Goal: Information Seeking & Learning: Understand process/instructions

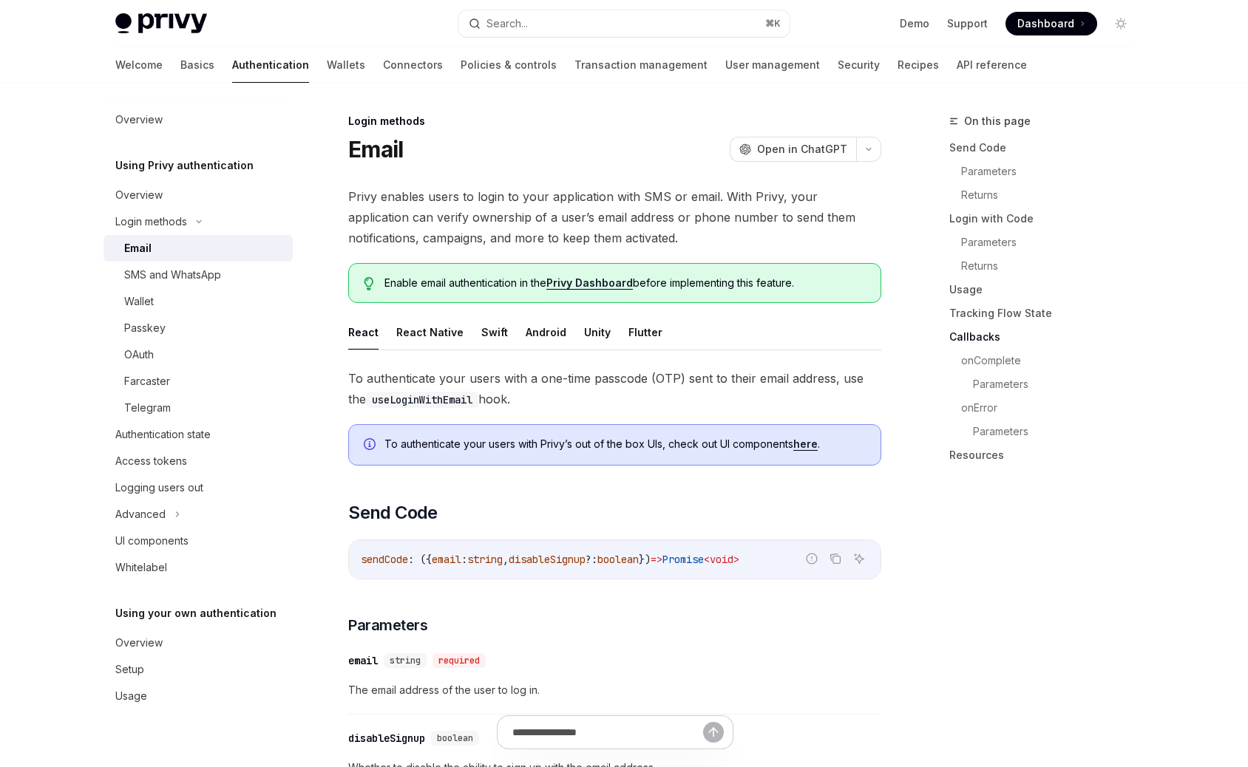
scroll to position [2169, 0]
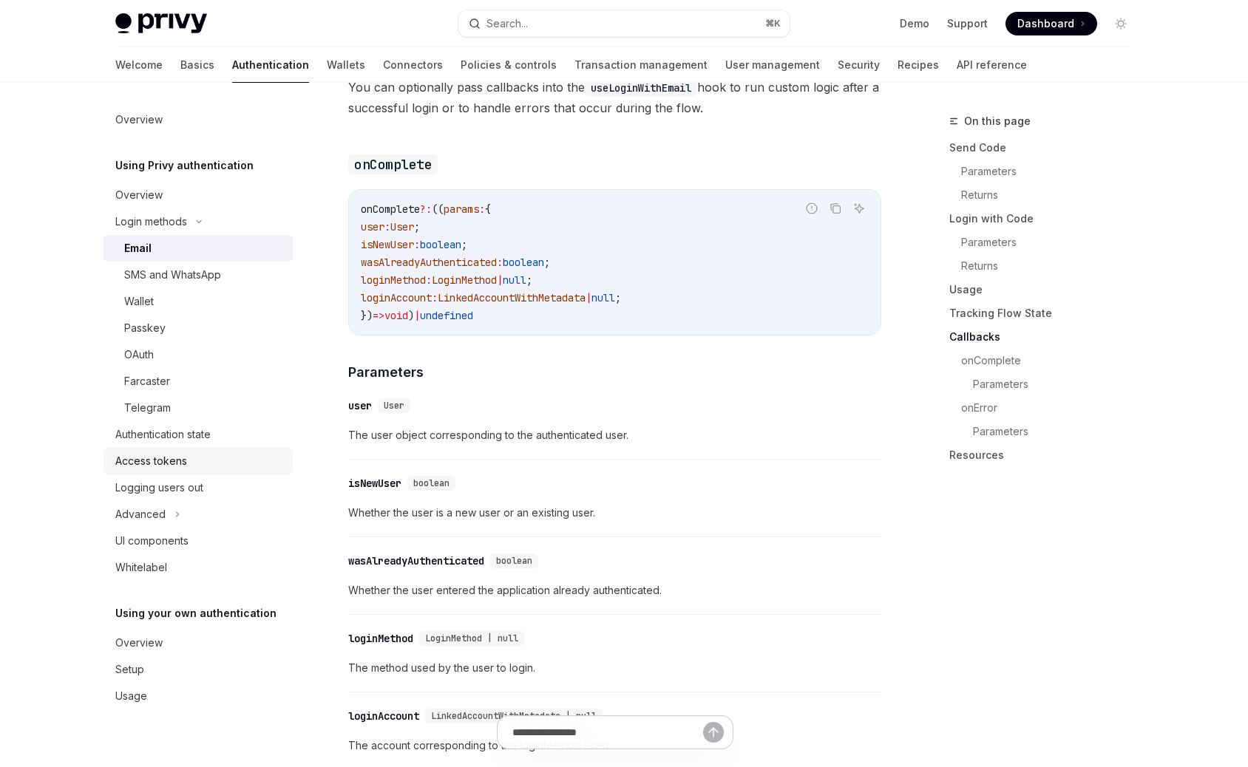
click at [192, 468] on div "Access tokens" at bounding box center [199, 461] width 169 height 18
type textarea "*"
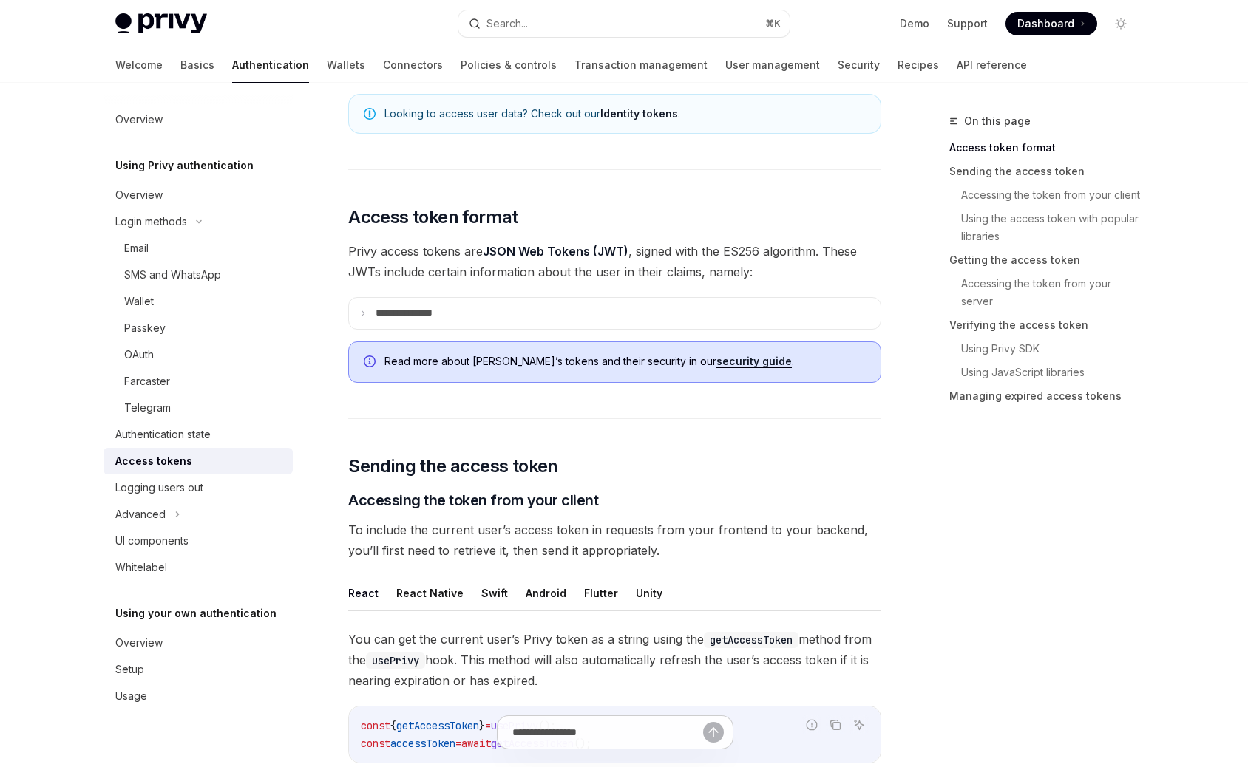
scroll to position [242, 0]
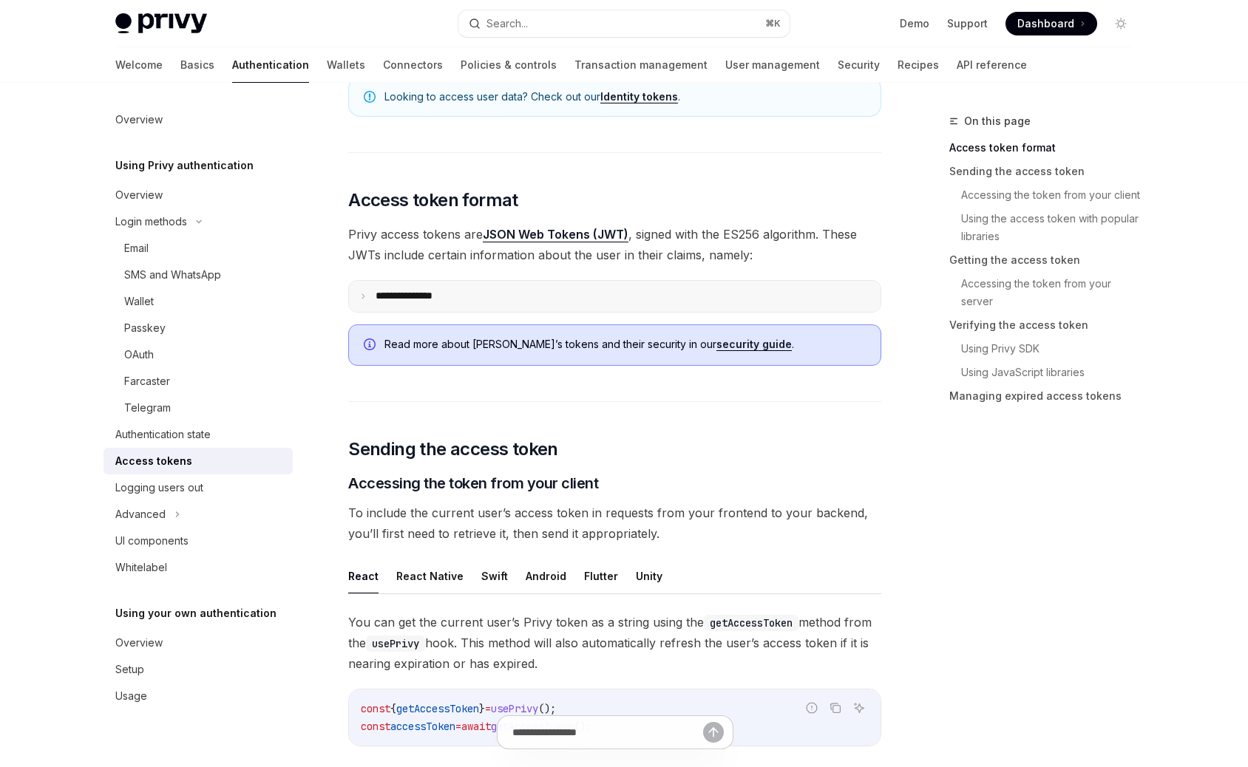
click at [420, 293] on p "**********" at bounding box center [415, 296] width 81 height 13
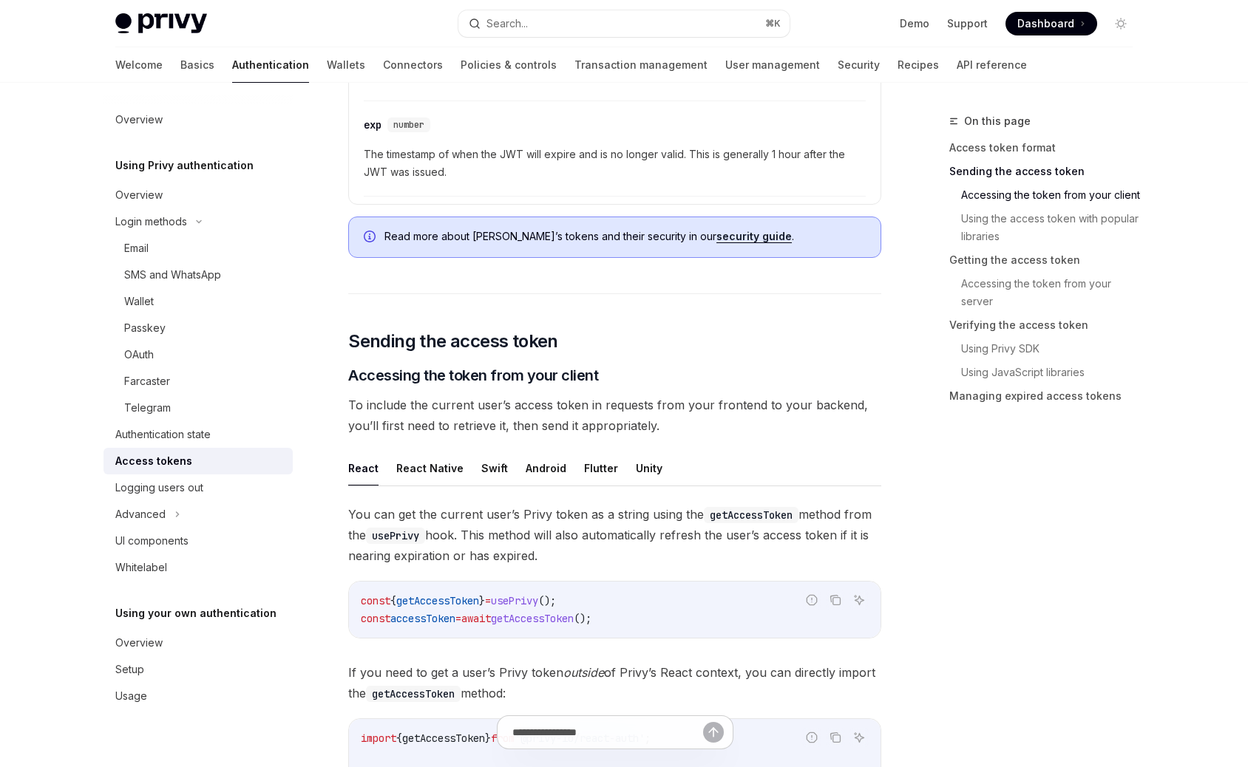
scroll to position [949, 0]
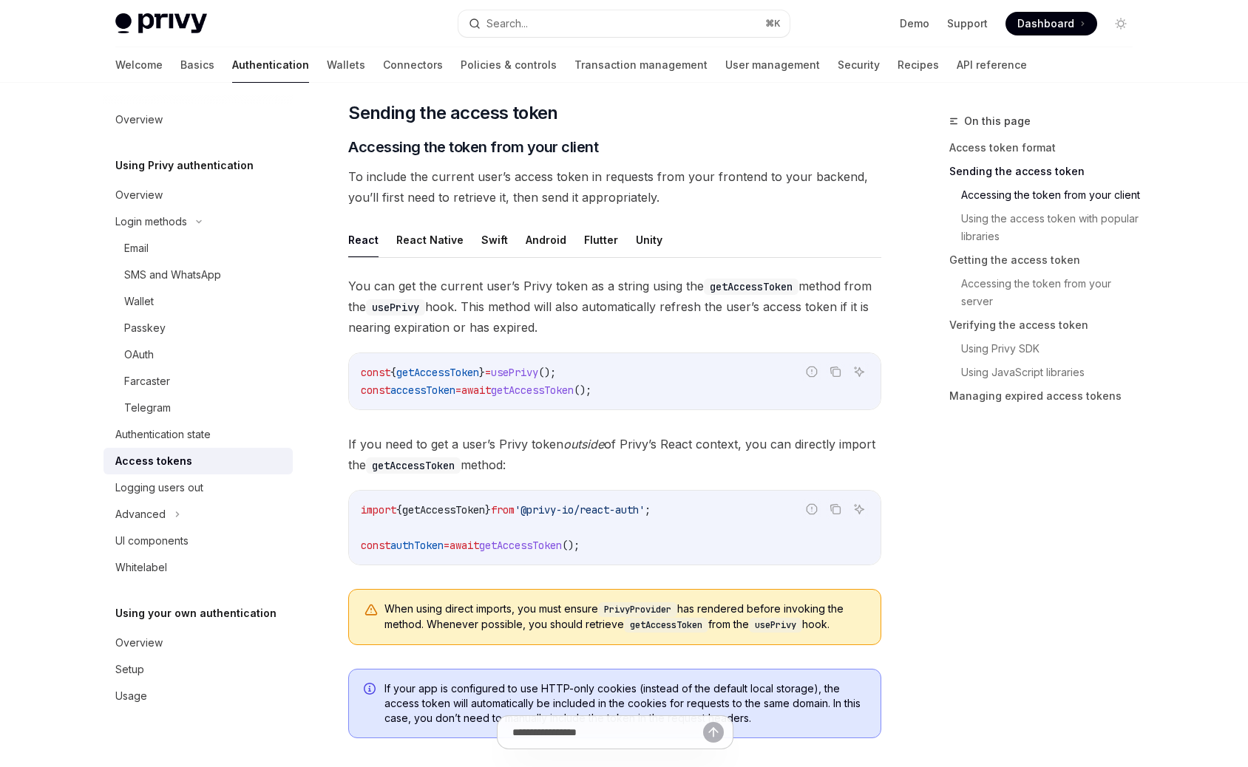
click at [425, 539] on span "authToken" at bounding box center [416, 545] width 53 height 13
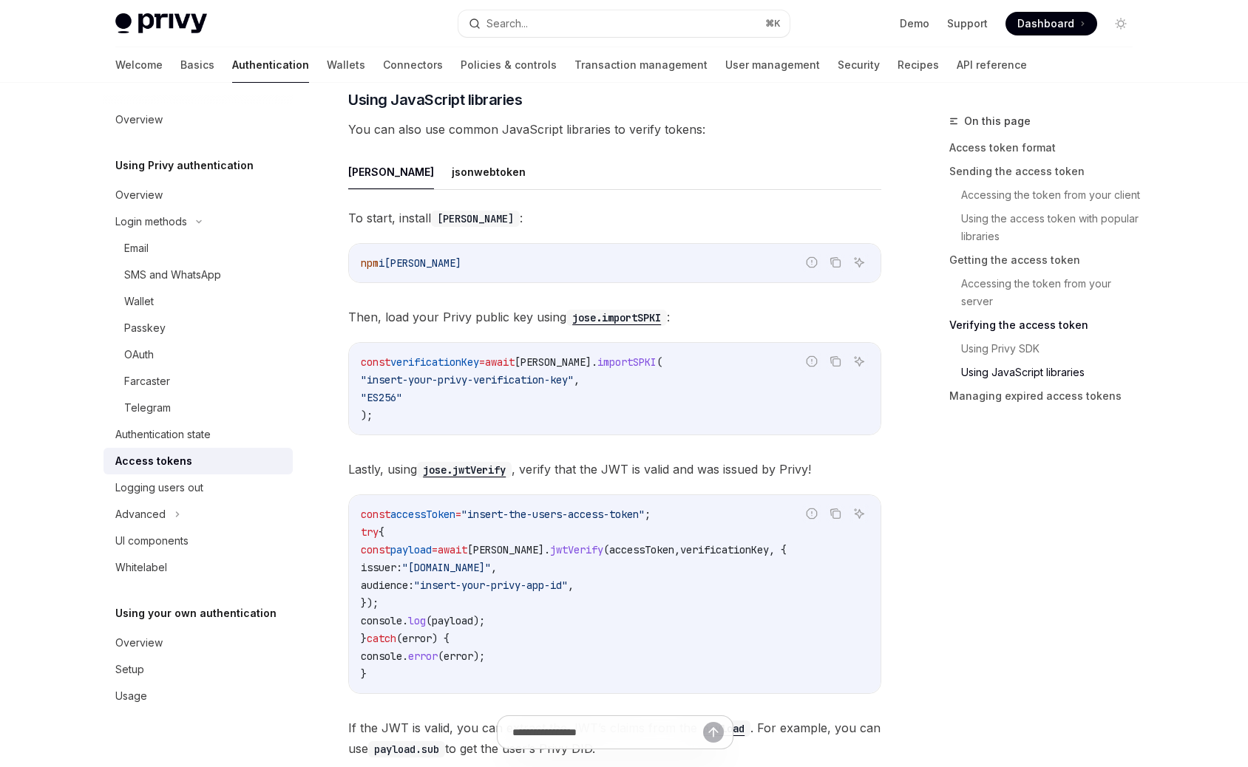
scroll to position [3864, 0]
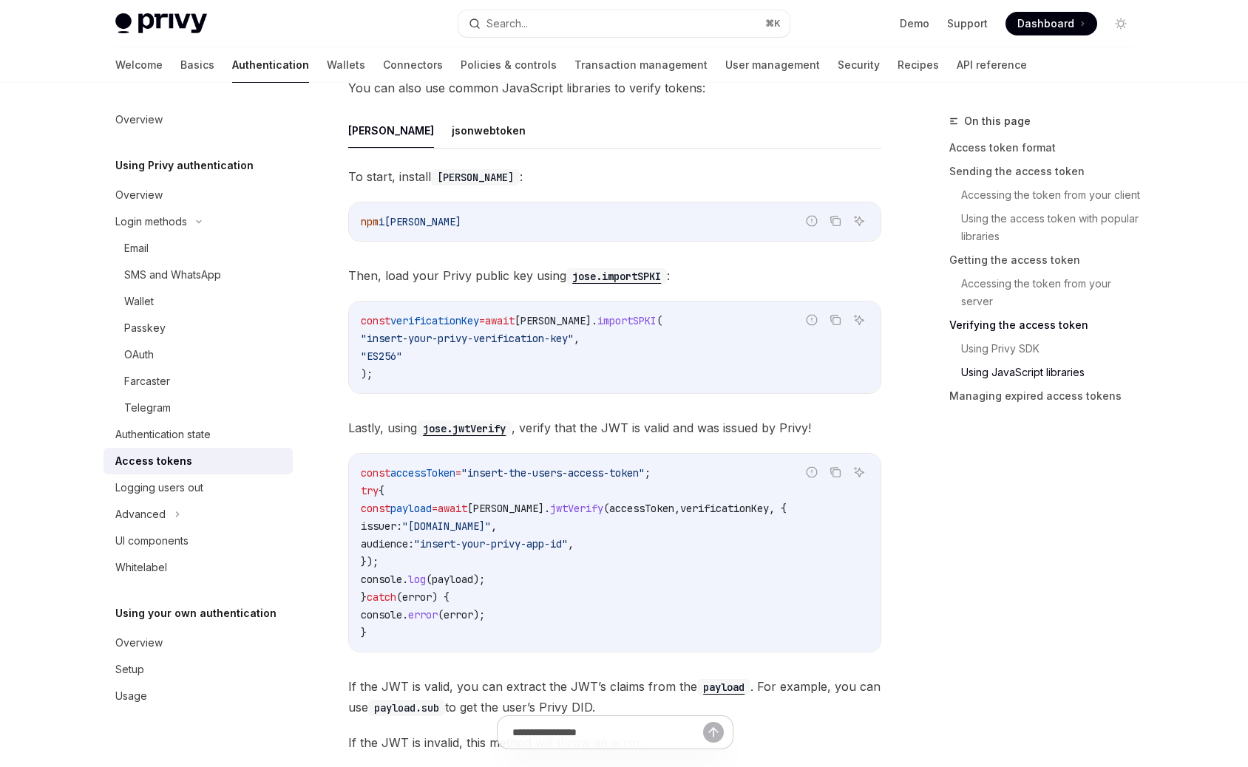
click at [560, 200] on div "To start, install [PERSON_NAME] : Report incorrect code Copy Ask AI npm i [PERS…" at bounding box center [614, 459] width 533 height 587
click at [553, 17] on button "Search... ⌘ K" at bounding box center [623, 23] width 331 height 27
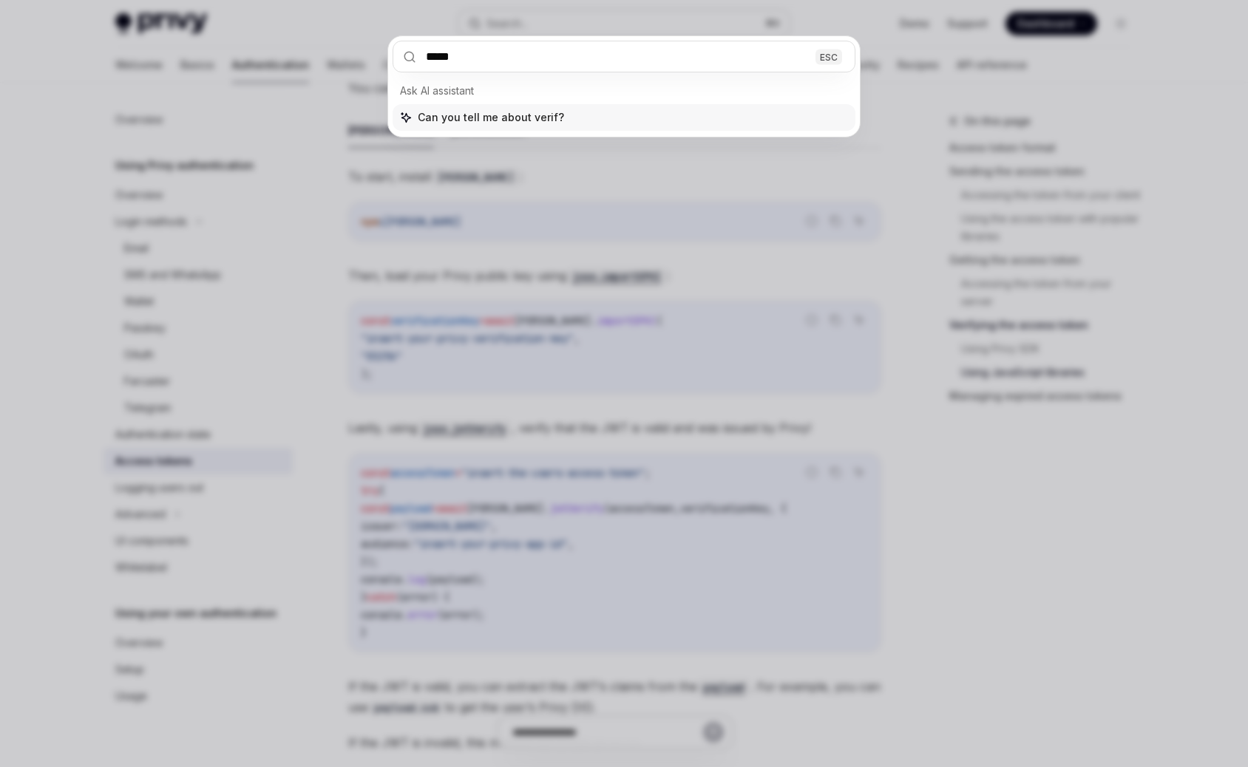
type input "******"
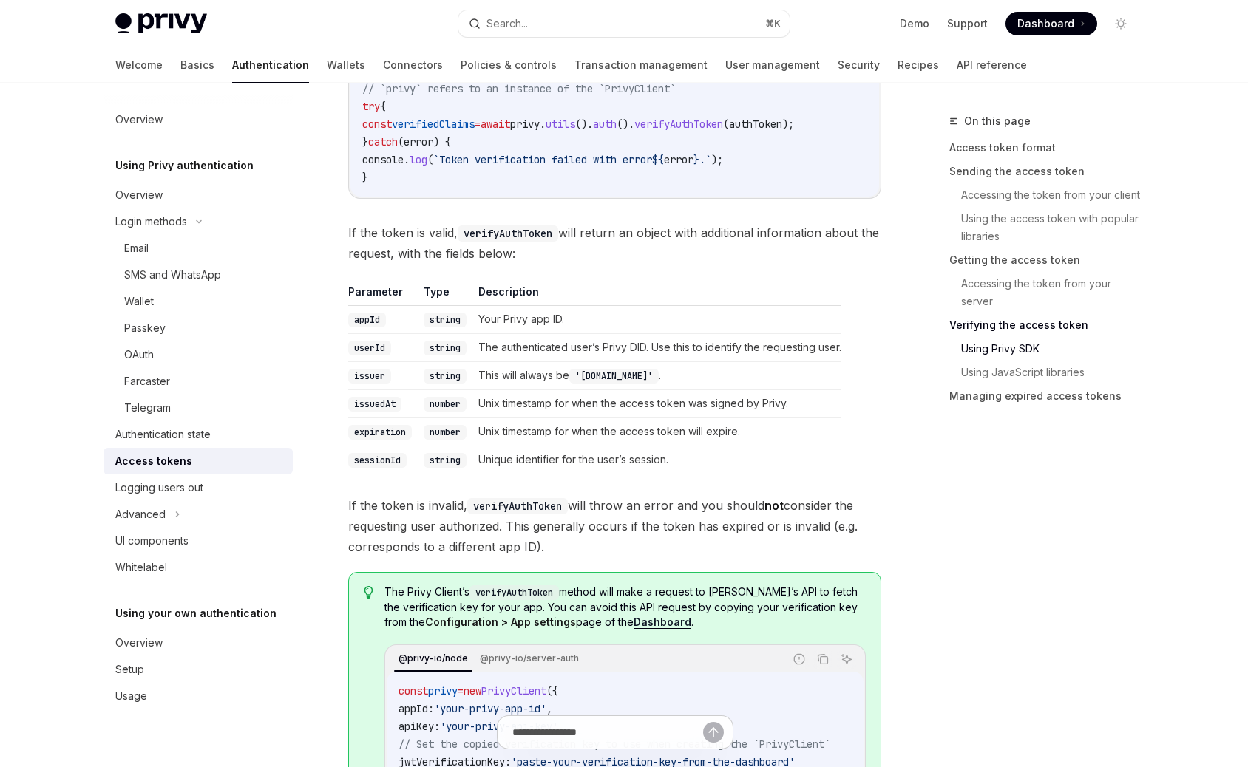
scroll to position [3097, 0]
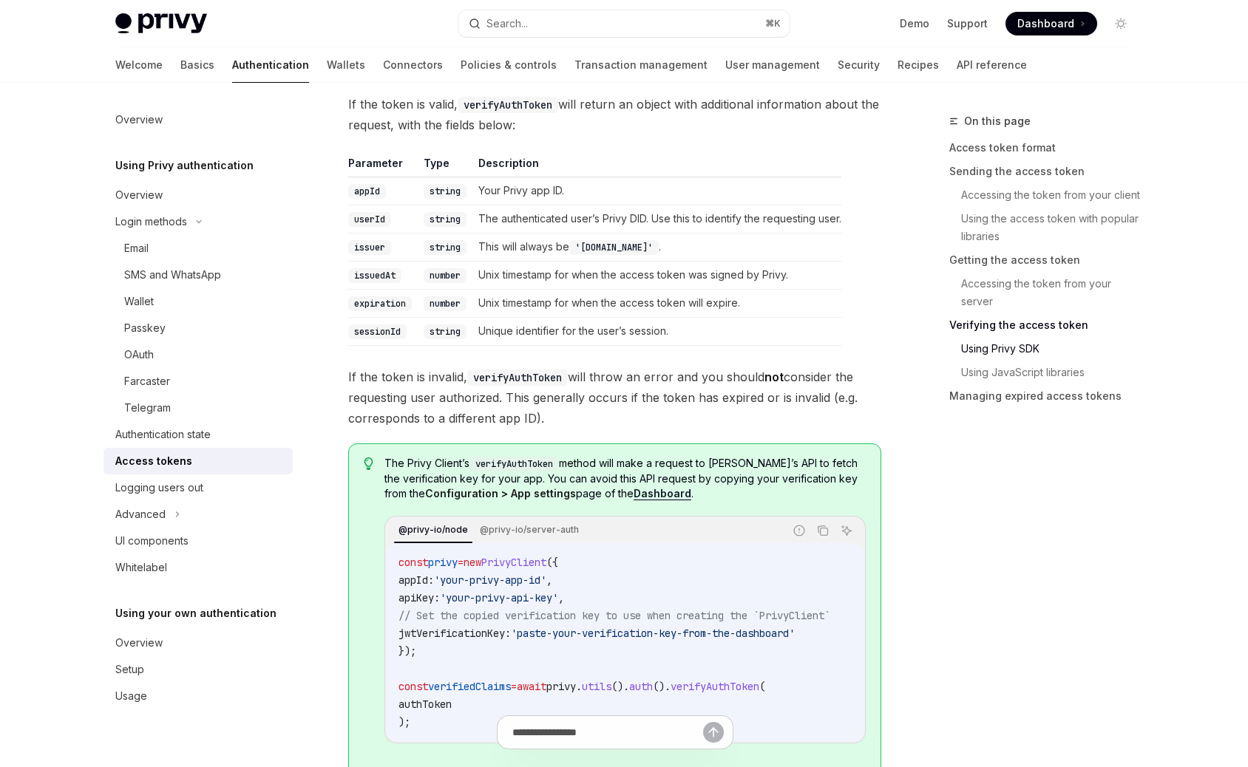
click at [553, 212] on td "The authenticated user’s Privy DID. Use this to identify the requesting user." at bounding box center [656, 219] width 369 height 28
click at [554, 260] on td "This will always be '[DOMAIN_NAME]' ." at bounding box center [656, 247] width 369 height 28
click at [547, 275] on td "Unix timestamp for when the access token was signed by Privy." at bounding box center [656, 275] width 369 height 28
click at [545, 280] on td "Unix timestamp for when the access token was signed by Privy." at bounding box center [656, 275] width 369 height 28
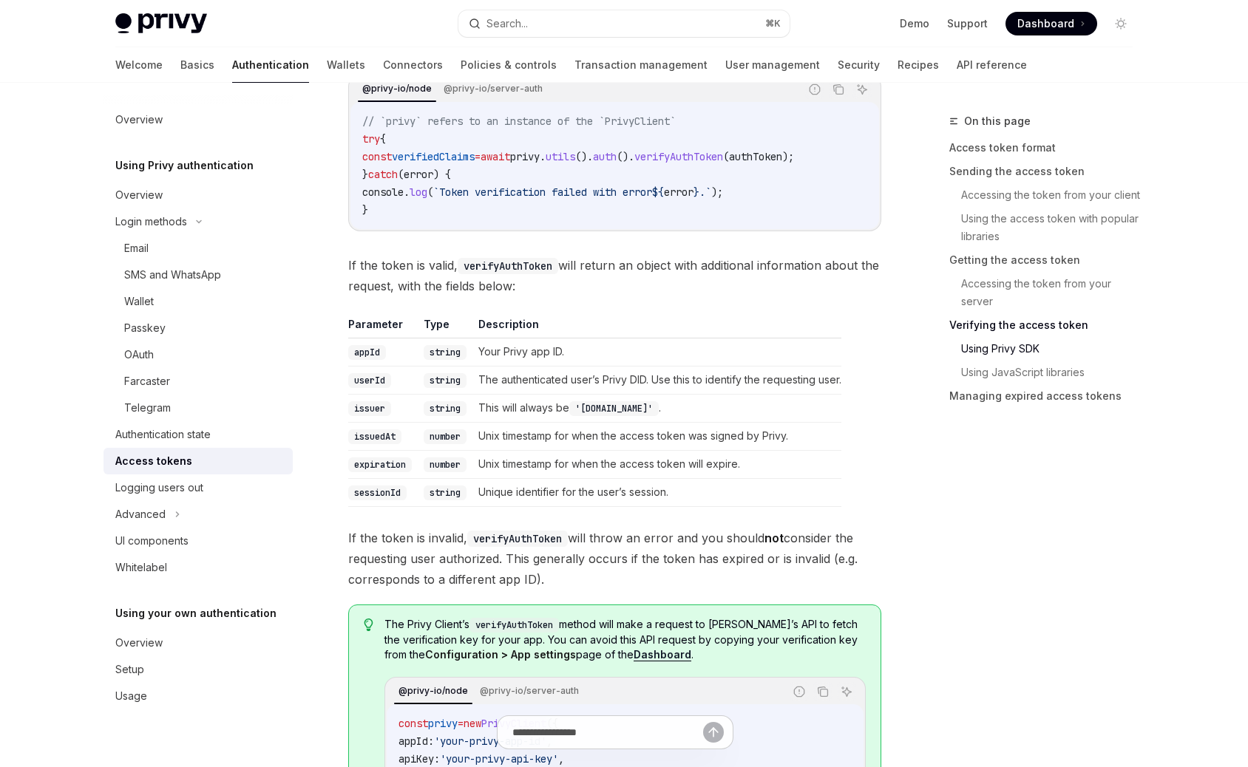
scroll to position [2907, 0]
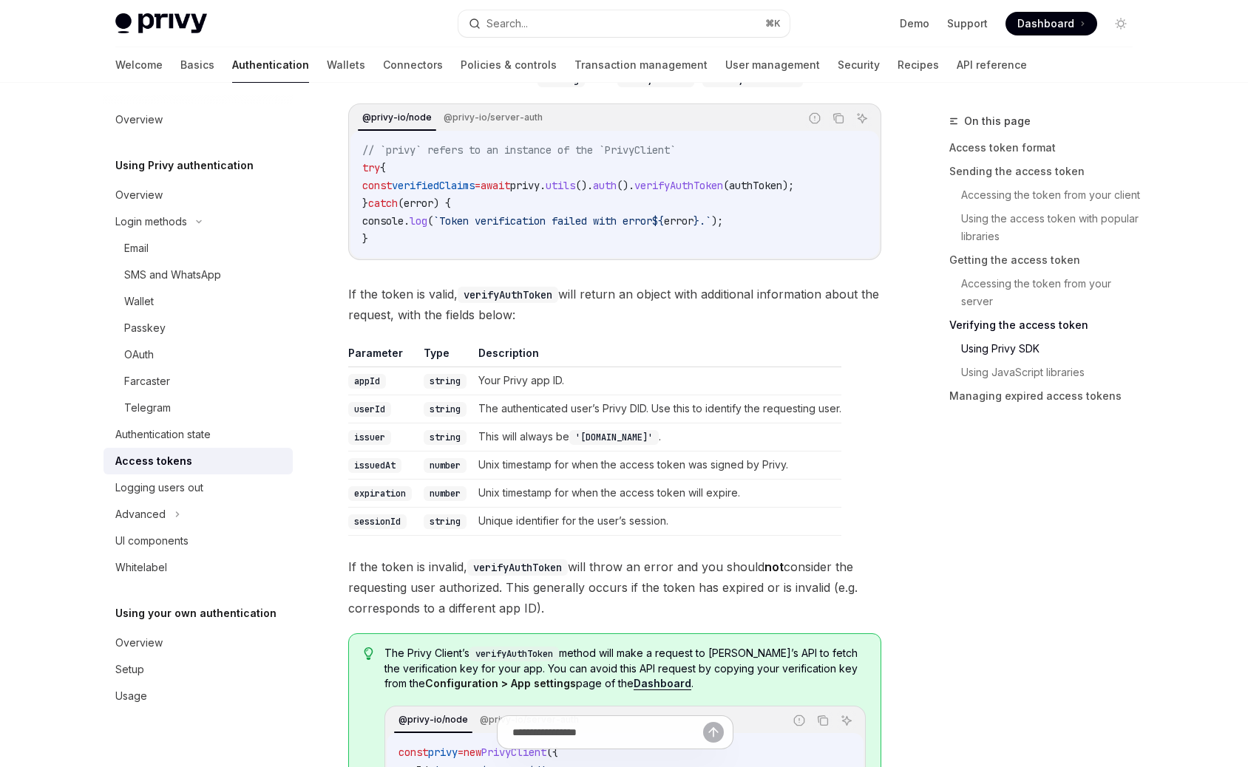
click at [525, 195] on code "// `privy` refers to an instance of the `PrivyClient` try { const verifiedClaim…" at bounding box center [614, 194] width 505 height 106
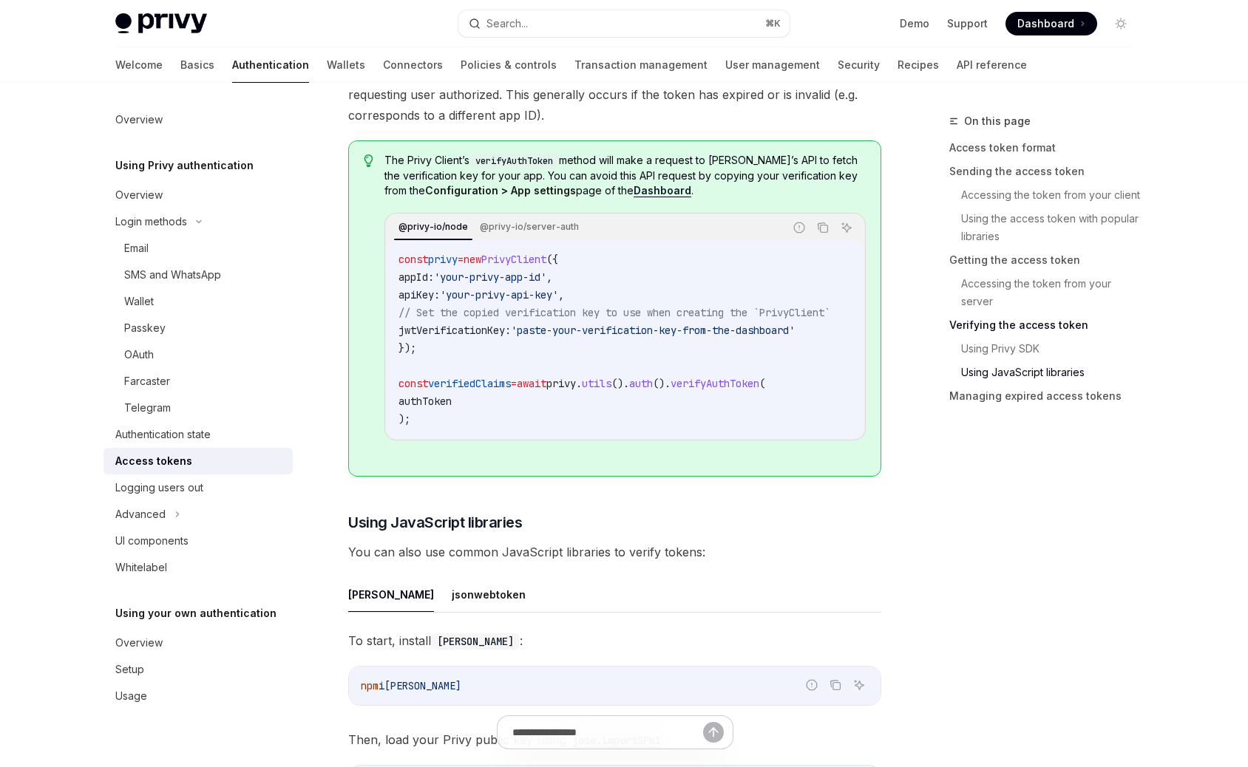
scroll to position [3849, 0]
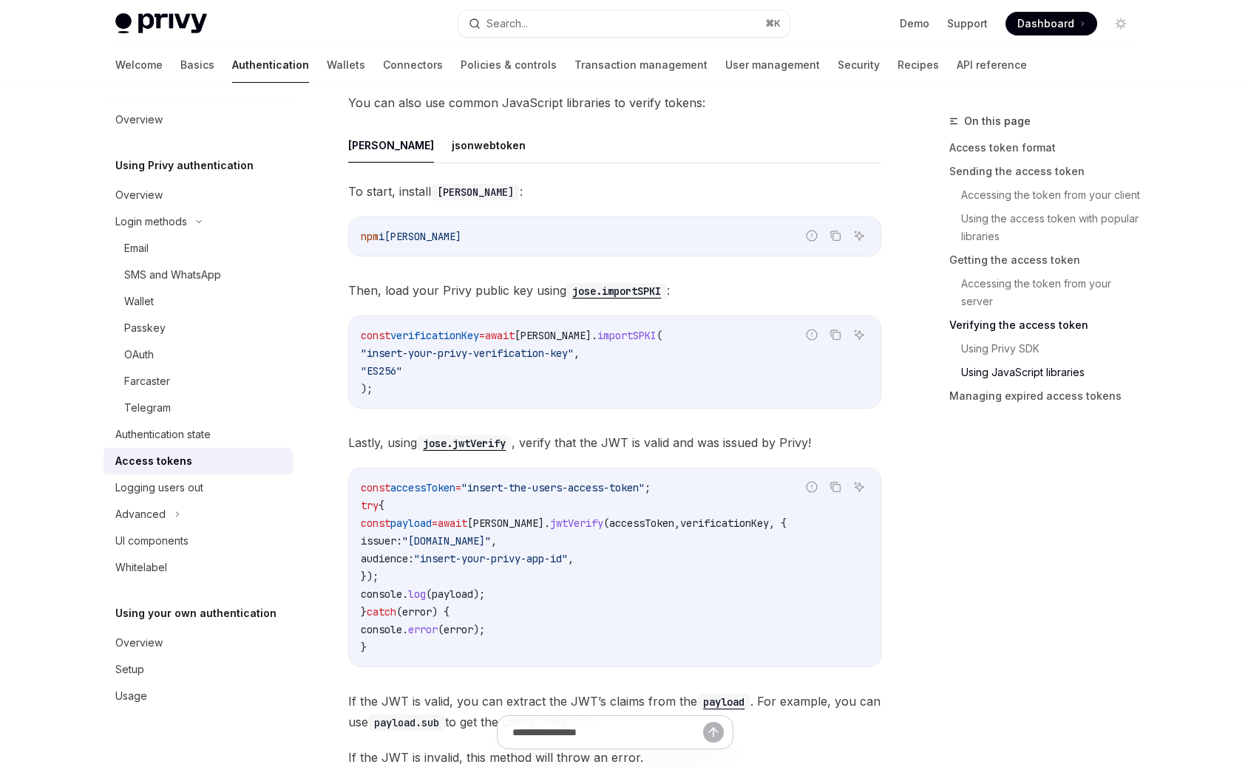
click at [437, 359] on span ""insert-your-privy-verification-key"" at bounding box center [467, 353] width 213 height 13
click at [452, 157] on button "jsonwebtoken" at bounding box center [489, 145] width 74 height 35
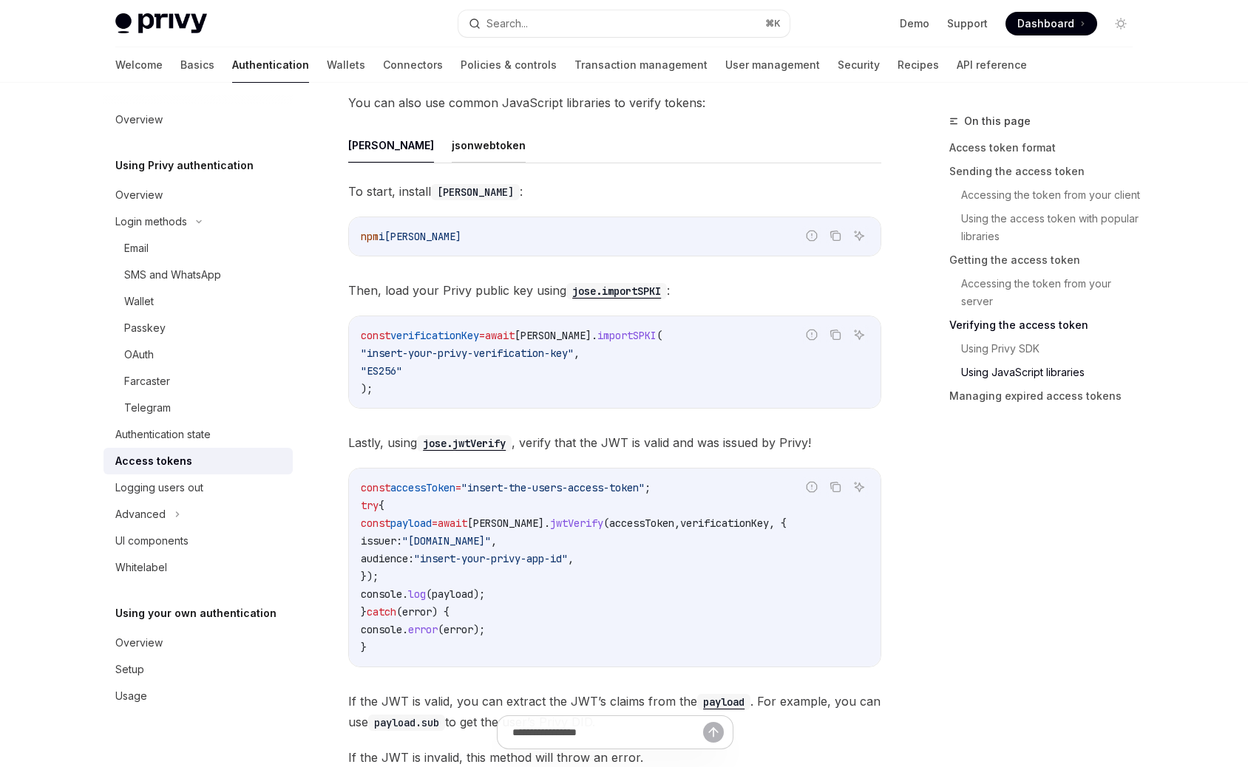
type textarea "*"
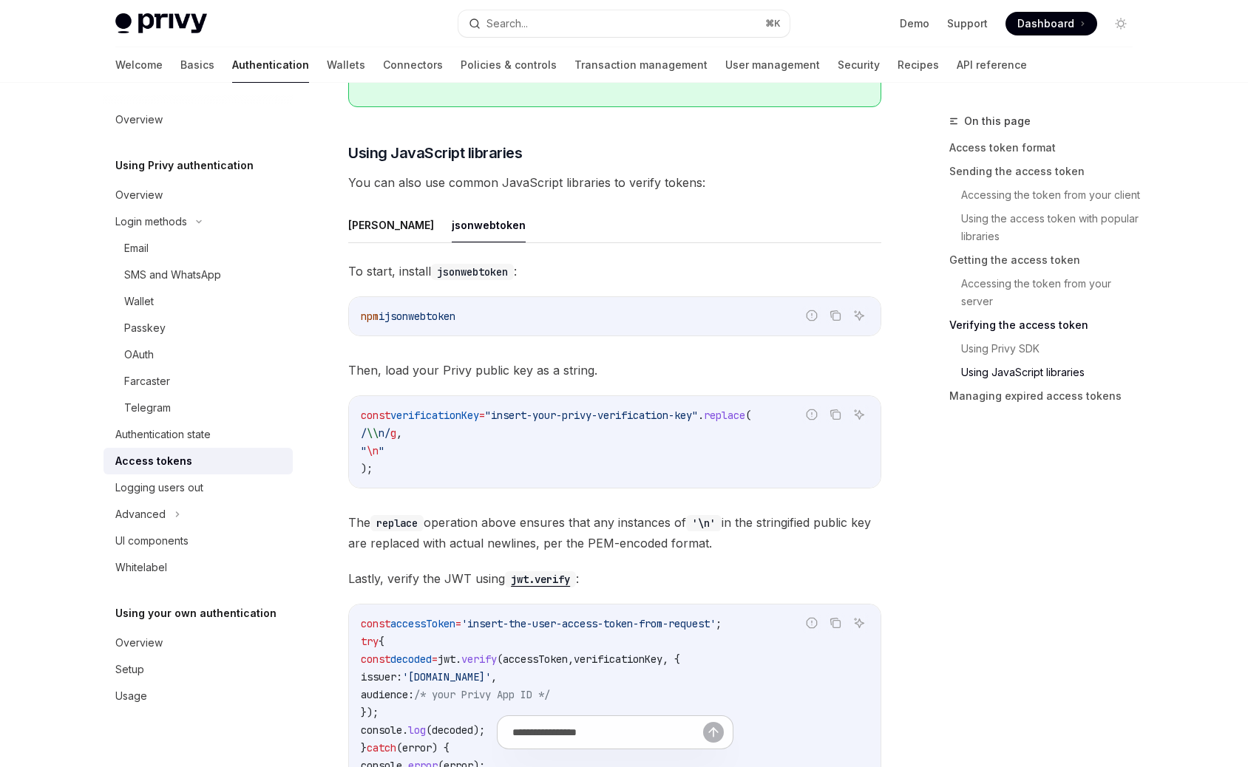
scroll to position [3767, 0]
click at [815, 277] on span "To start, install jsonwebtoken :" at bounding box center [614, 273] width 533 height 21
